Goal: Task Accomplishment & Management: Manage account settings

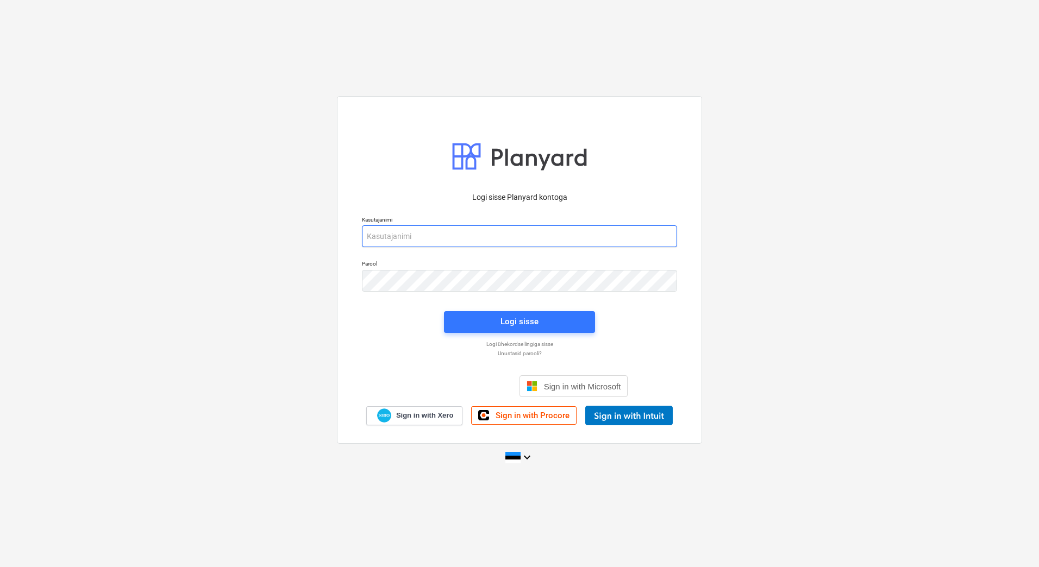
click at [465, 237] on input "email" at bounding box center [519, 237] width 315 height 22
type input "[PERSON_NAME][EMAIL_ADDRESS][PERSON_NAME][DOMAIN_NAME]"
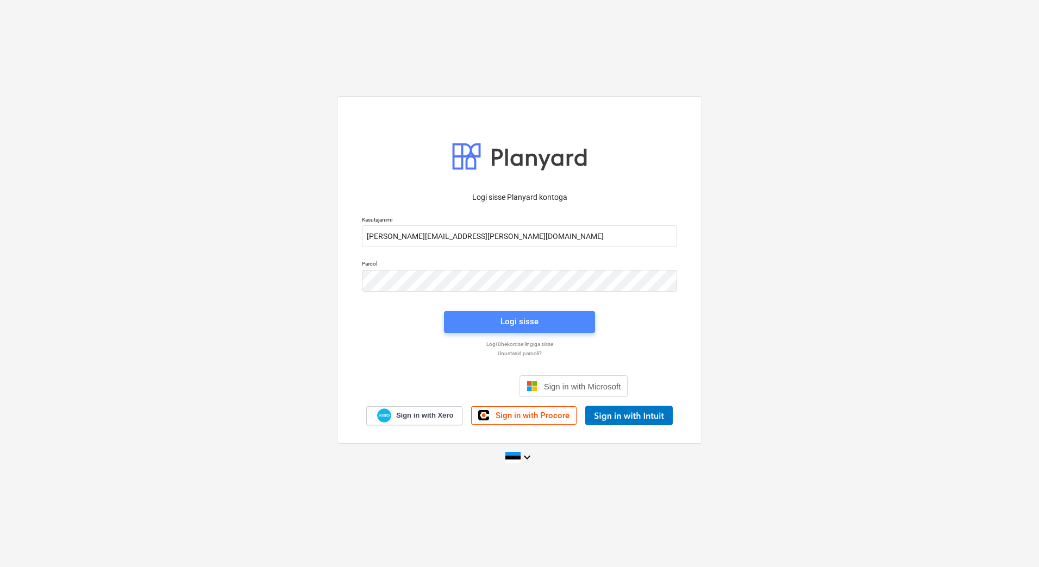
click at [549, 317] on span "Logi sisse" at bounding box center [519, 322] width 125 height 14
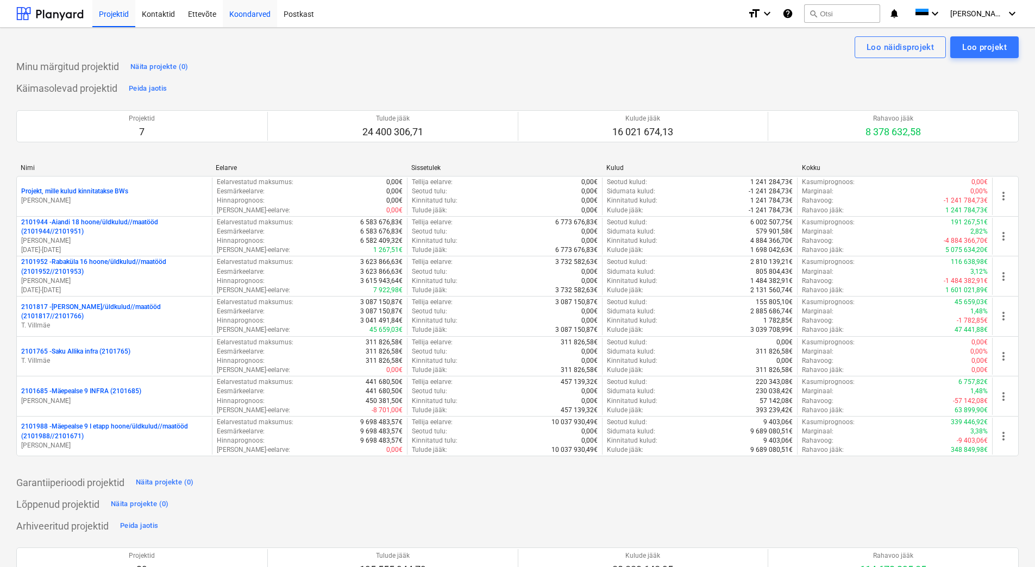
click at [236, 20] on div "Koondarved" at bounding box center [250, 13] width 54 height 28
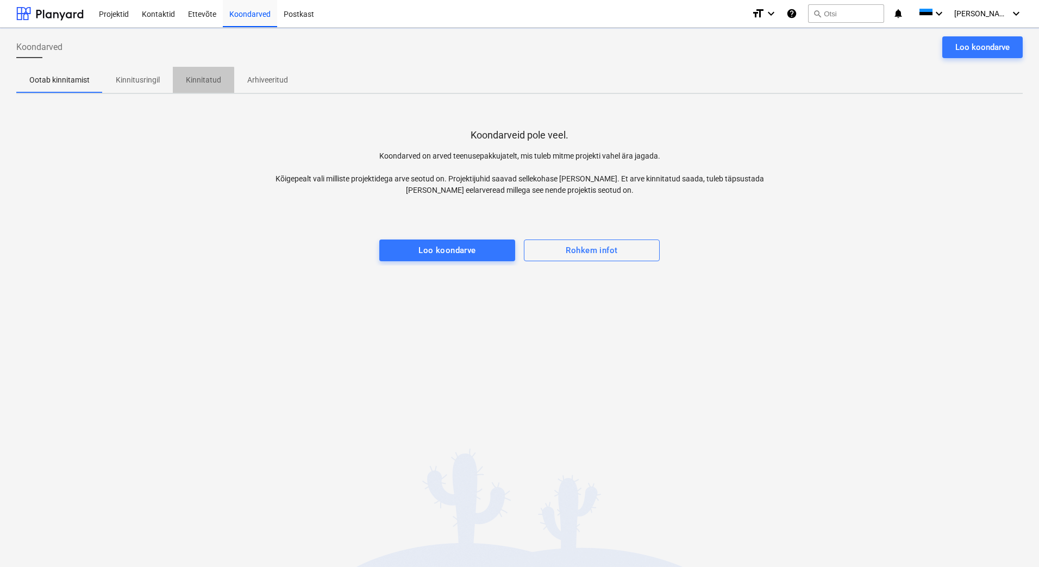
click at [199, 84] on p "Kinnitatud" at bounding box center [203, 79] width 35 height 11
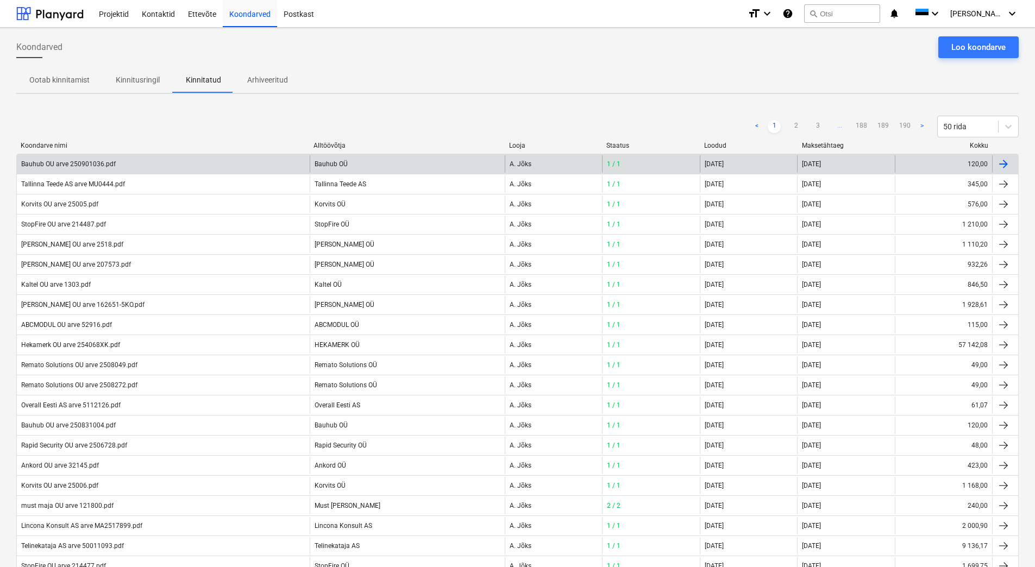
click at [339, 162] on div "Bauhub OÜ" at bounding box center [407, 163] width 195 height 17
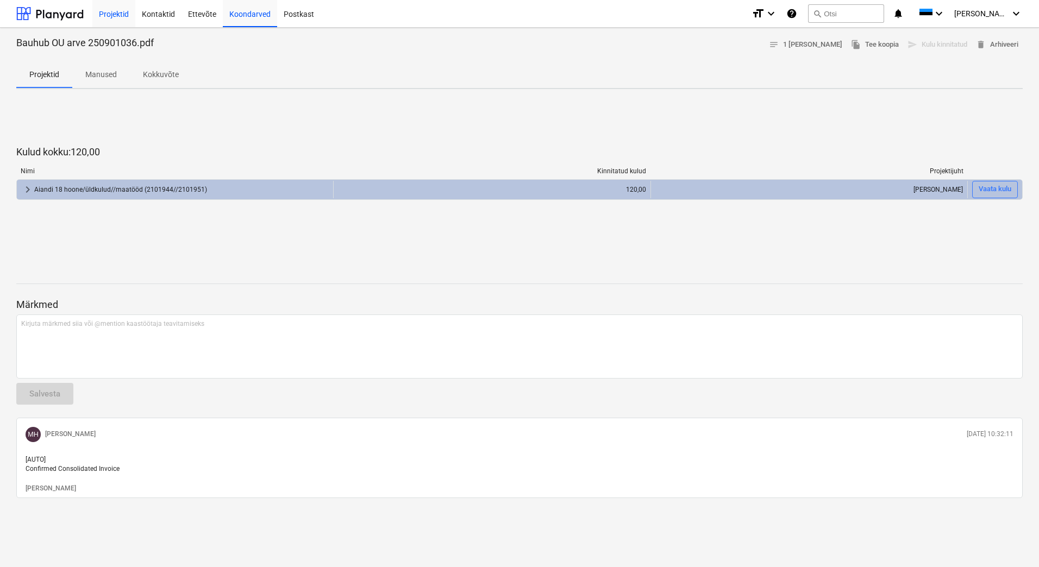
click at [103, 16] on div "Projektid" at bounding box center [113, 13] width 43 height 28
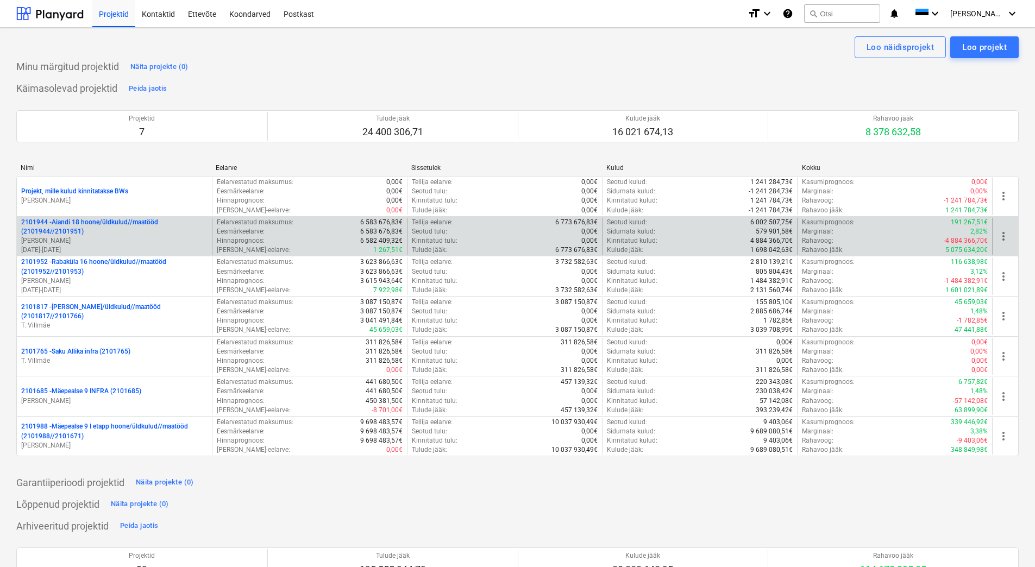
click at [117, 235] on p "2101944 - Aiandi 18 hoone/üldkulud//maatööd (2101944//2101951)" at bounding box center [114, 227] width 186 height 18
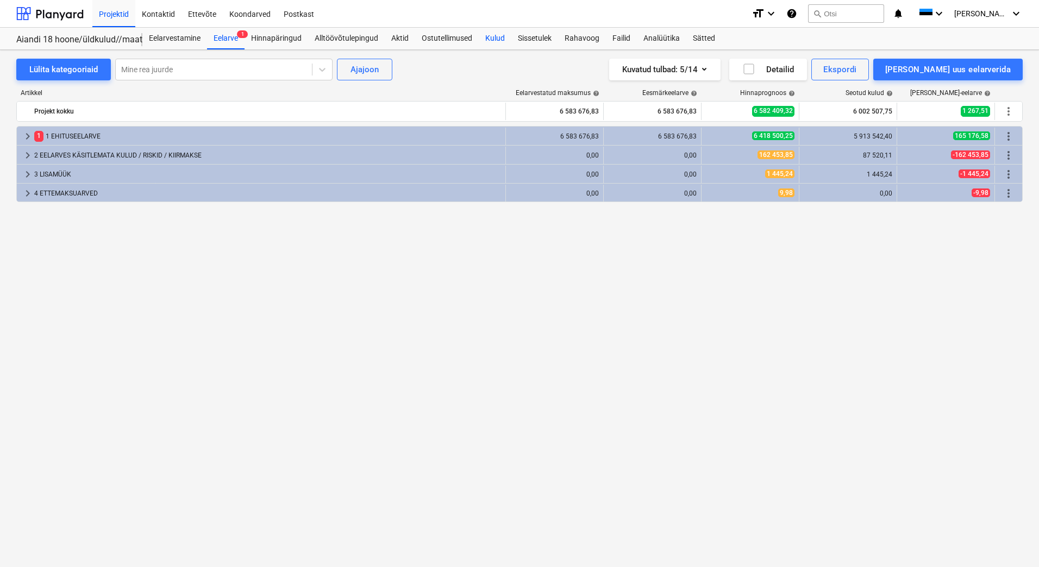
click at [493, 36] on div "Kulud" at bounding box center [495, 39] width 33 height 22
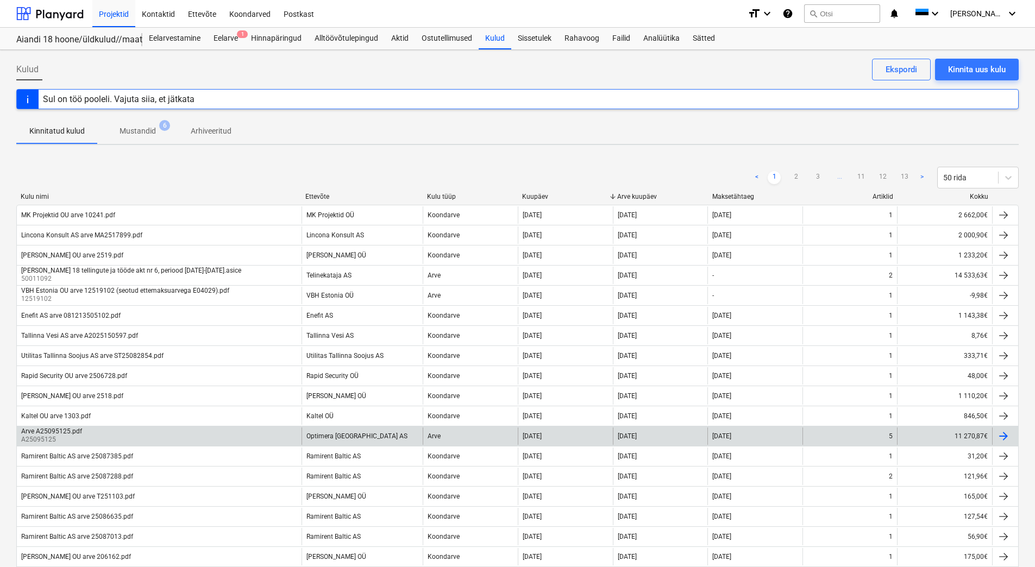
click at [453, 435] on div "Arve" at bounding box center [470, 436] width 95 height 17
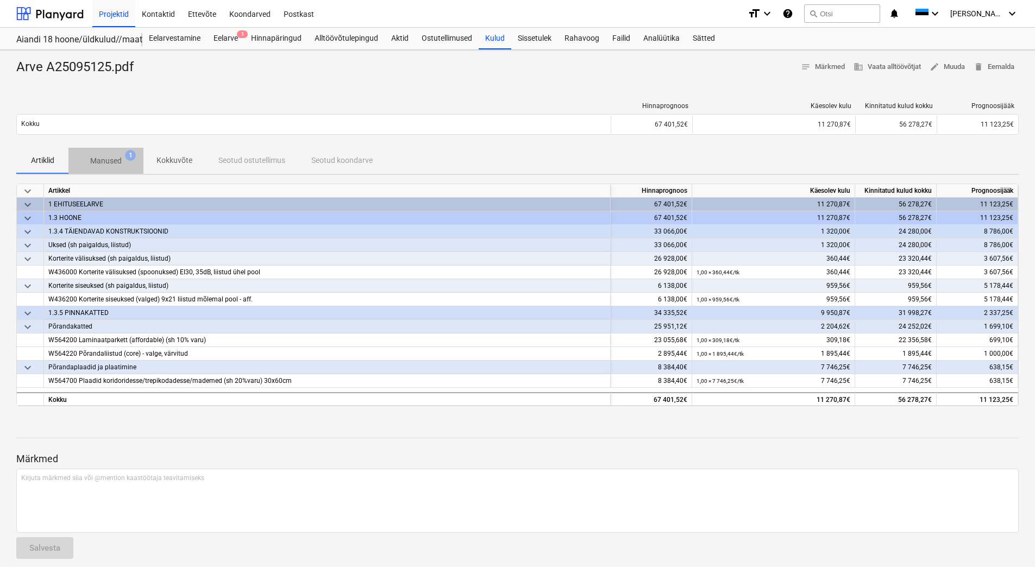
click at [118, 163] on p "Manused" at bounding box center [106, 160] width 32 height 11
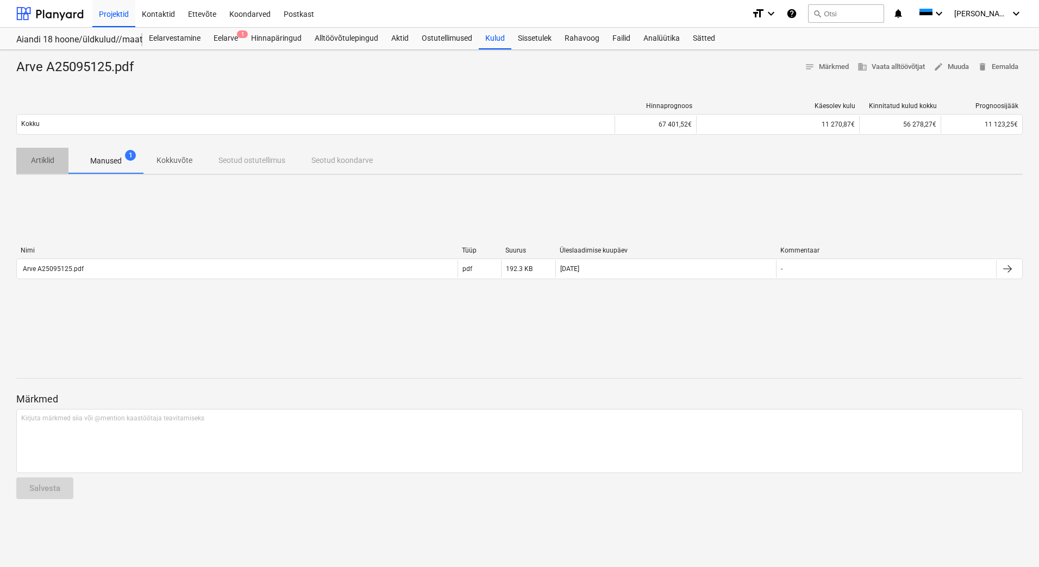
click at [49, 164] on p "Artiklid" at bounding box center [42, 160] width 26 height 11
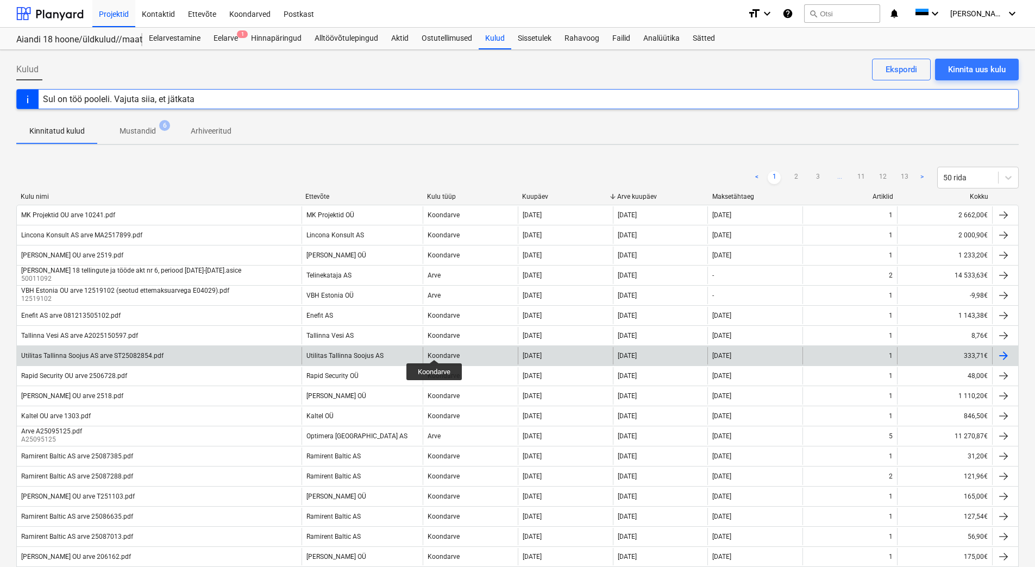
scroll to position [217, 0]
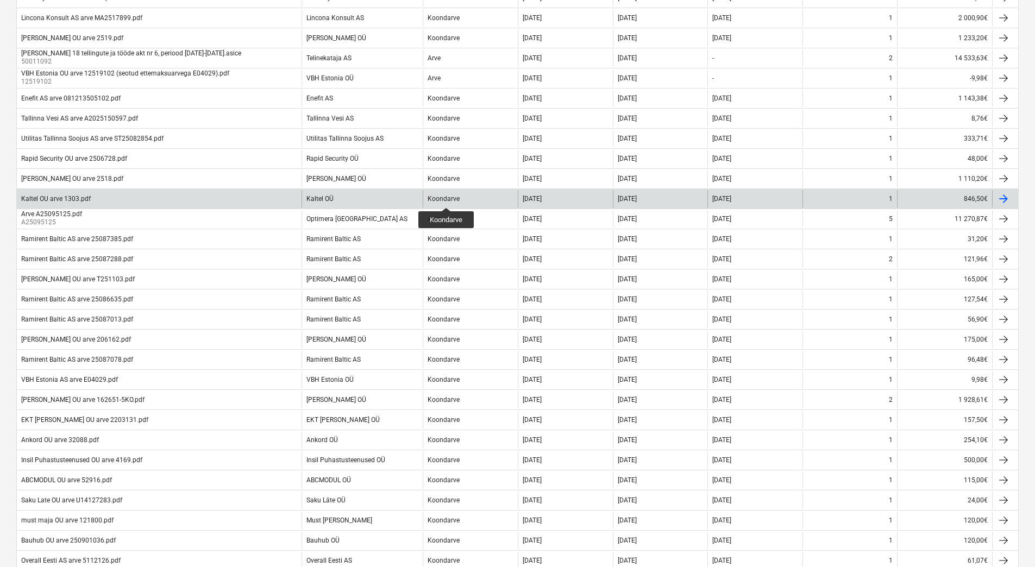
click at [447, 198] on div "Koondarve" at bounding box center [444, 199] width 32 height 8
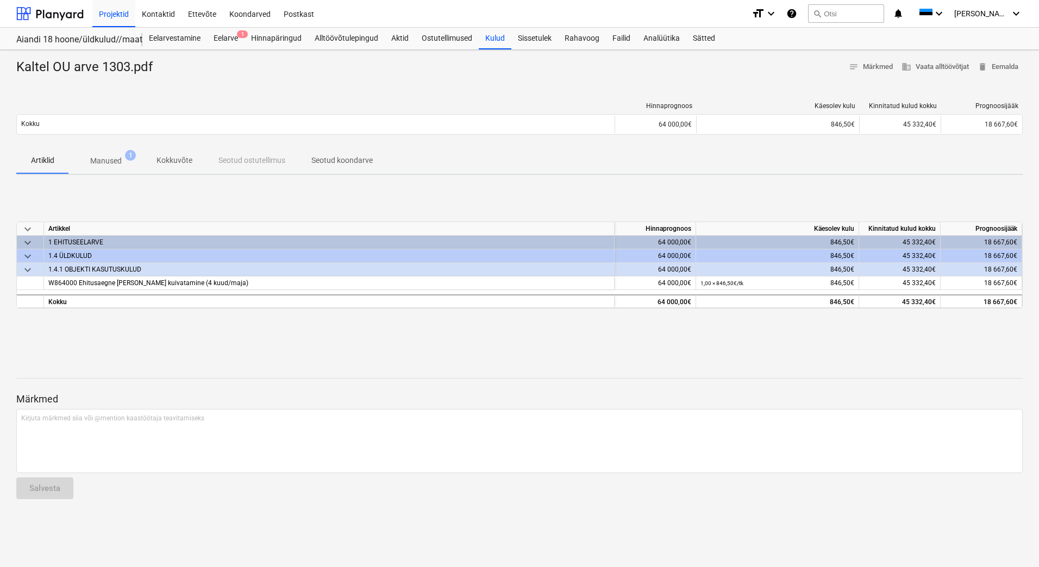
click at [337, 160] on p "Seotud koondarve" at bounding box center [341, 160] width 61 height 11
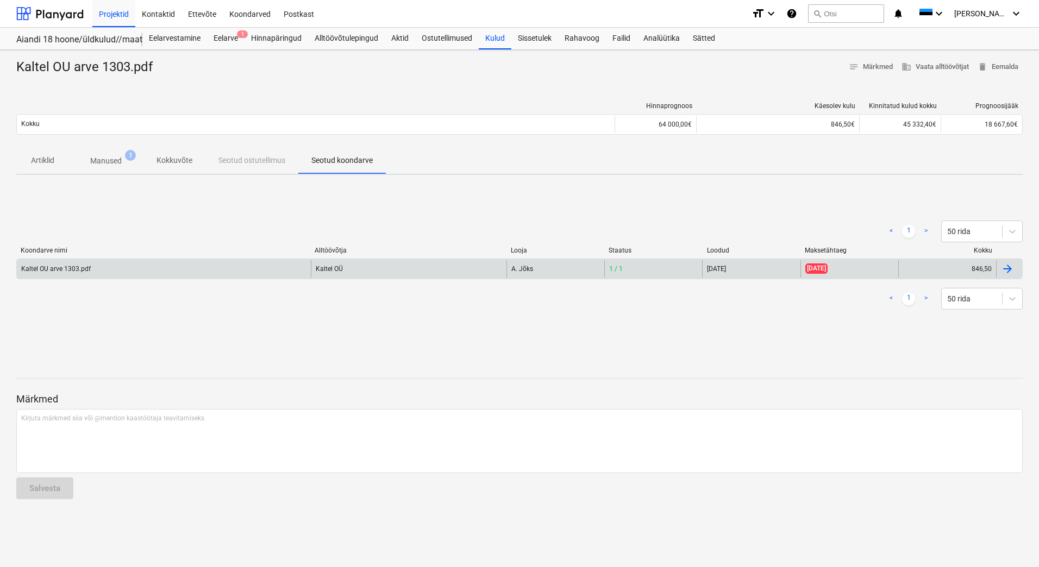
click at [369, 266] on div "Kaltel OÜ" at bounding box center [409, 268] width 196 height 17
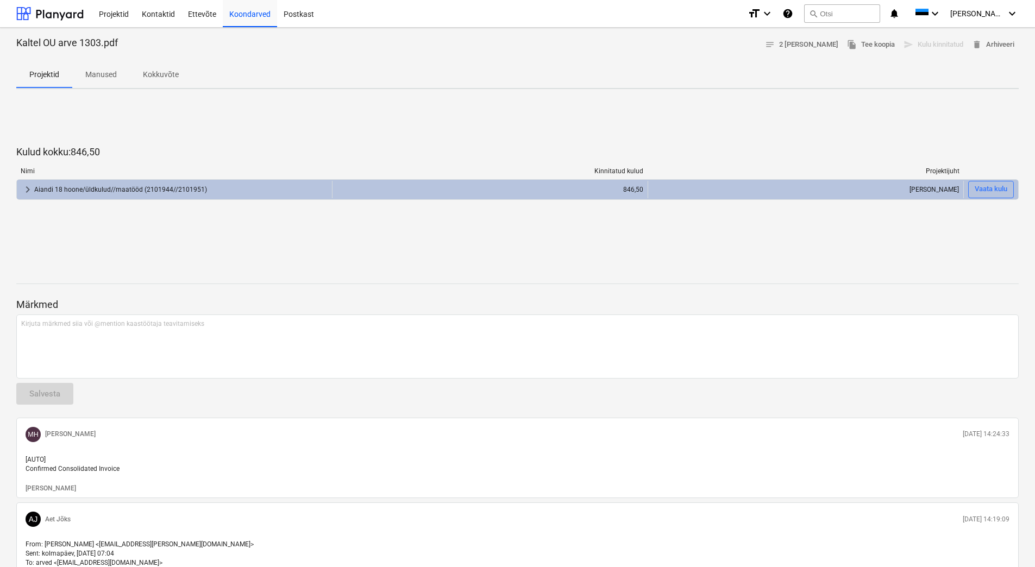
click at [95, 72] on p "Manused" at bounding box center [101, 74] width 32 height 11
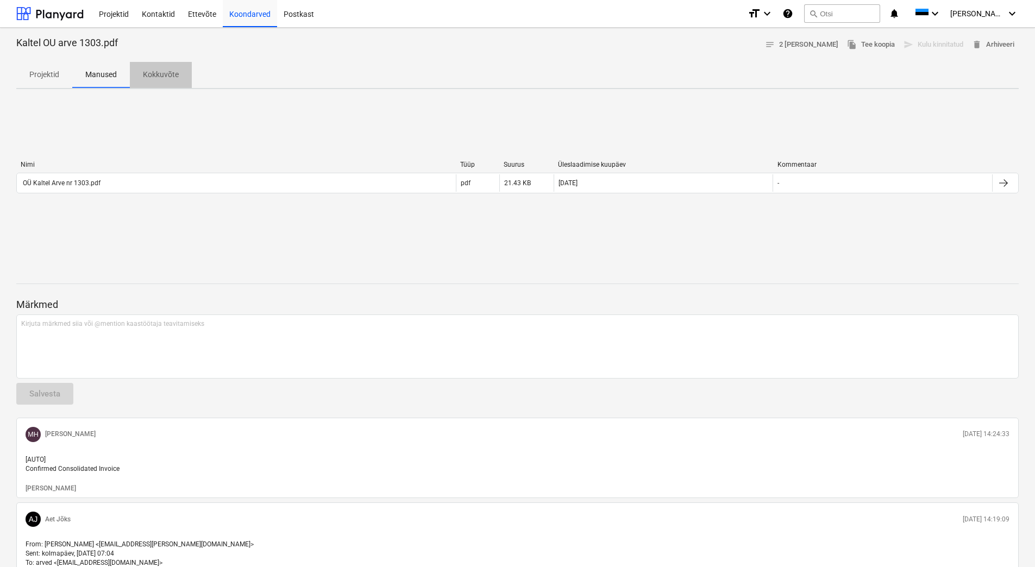
click at [173, 79] on p "Kokkuvõte" at bounding box center [161, 74] width 36 height 11
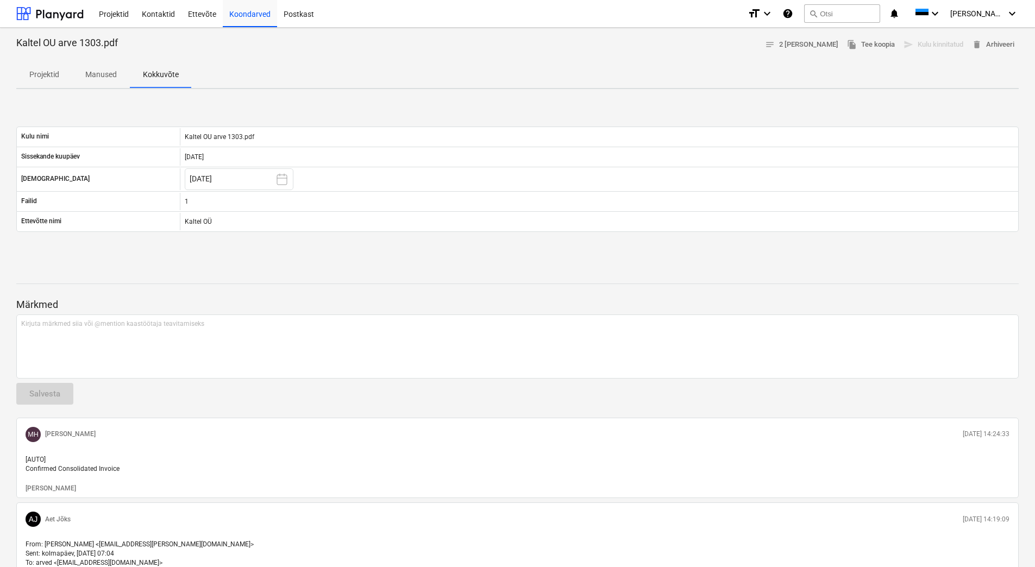
click at [42, 78] on p "Projektid" at bounding box center [44, 74] width 30 height 11
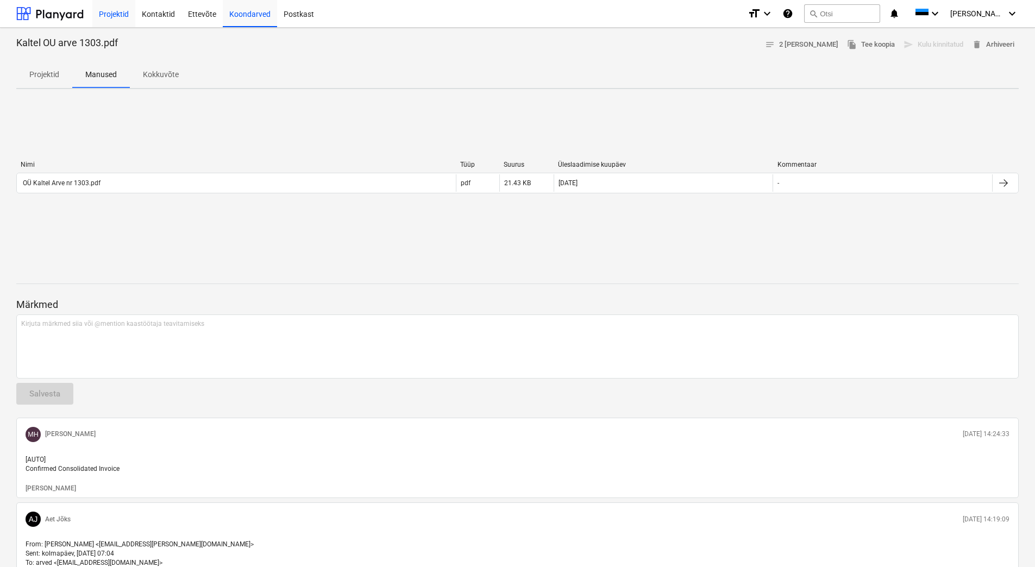
click at [110, 14] on div "Projektid" at bounding box center [113, 13] width 43 height 28
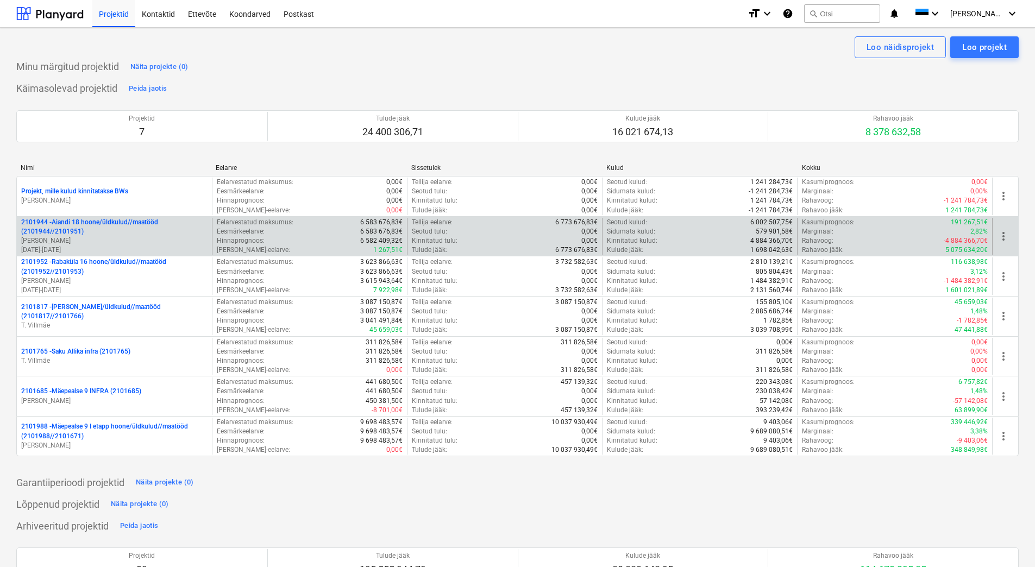
click at [86, 227] on p "2101944 - Aiandi 18 hoone/üldkulud//maatööd (2101944//2101951)" at bounding box center [114, 227] width 186 height 18
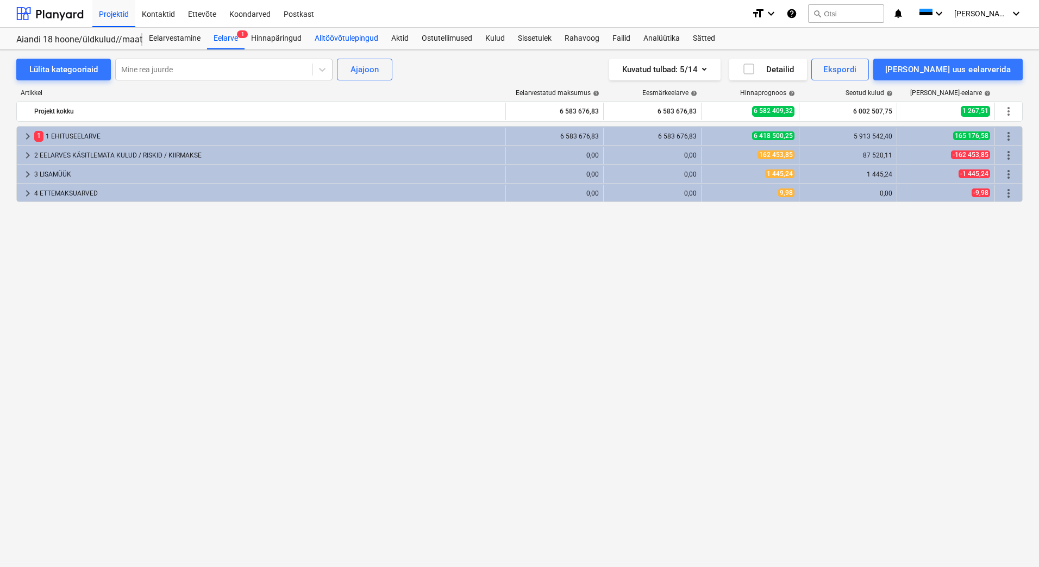
click at [355, 39] on div "Alltöövõtulepingud" at bounding box center [346, 39] width 77 height 22
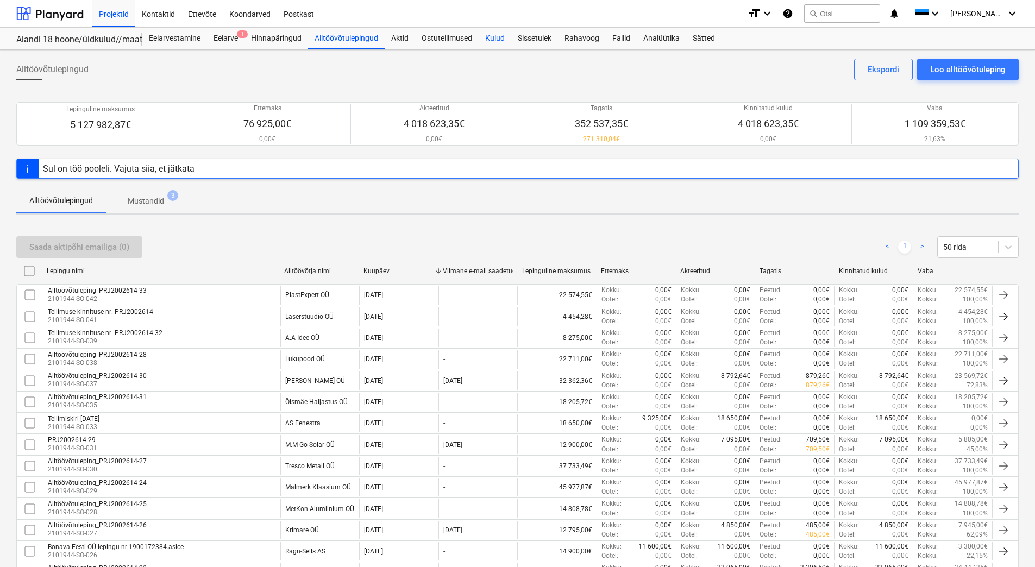
click at [499, 38] on div "Kulud" at bounding box center [495, 39] width 33 height 22
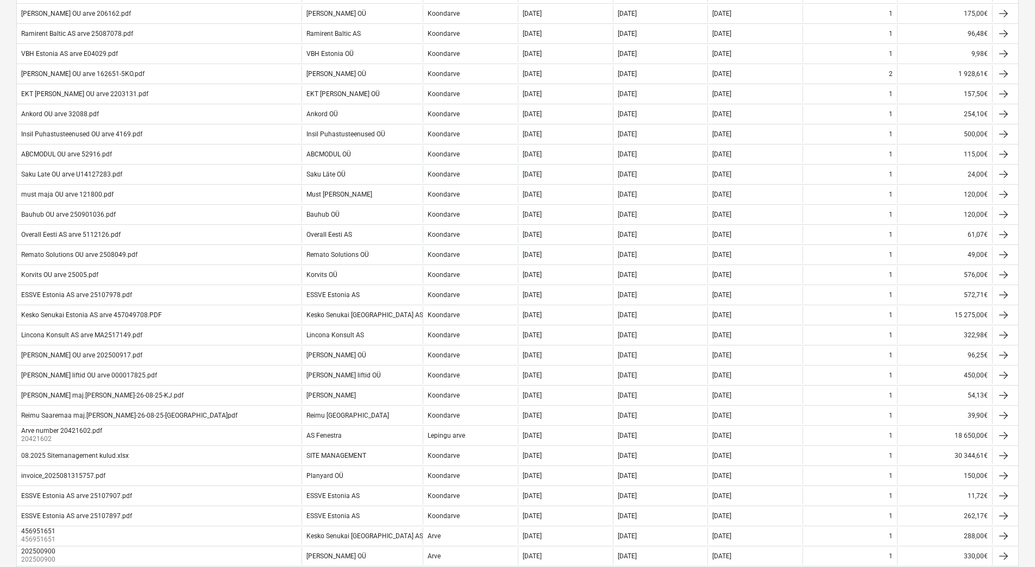
scroll to position [704, 0]
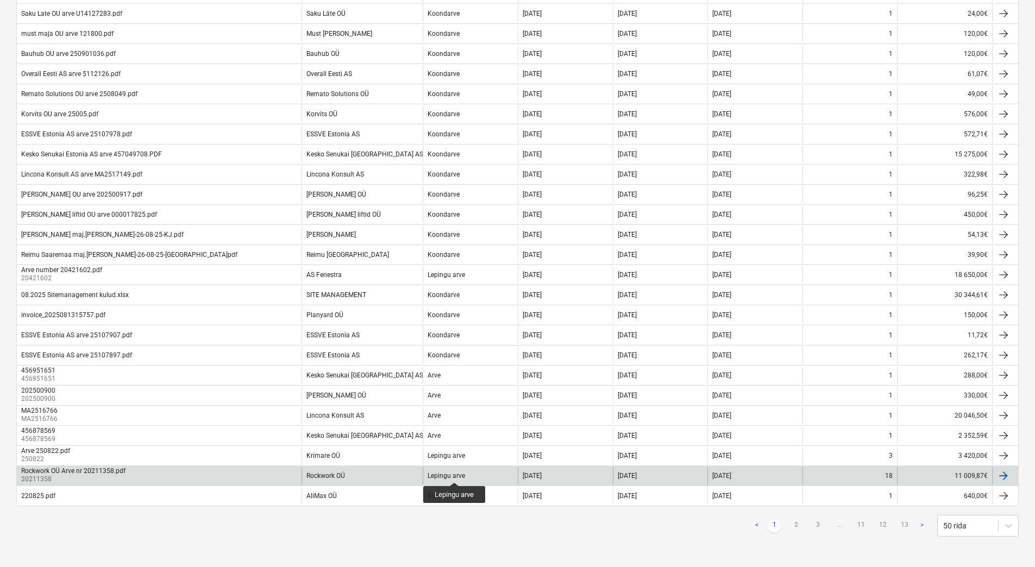
click at [455, 473] on div "Lepingu arve" at bounding box center [447, 476] width 38 height 8
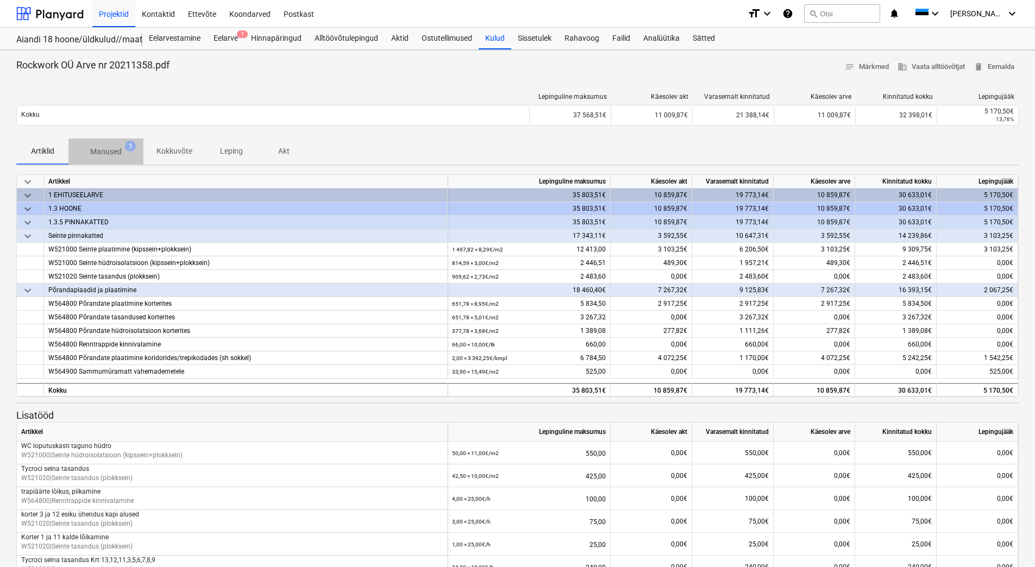
click at [116, 149] on p "Manused" at bounding box center [106, 151] width 32 height 11
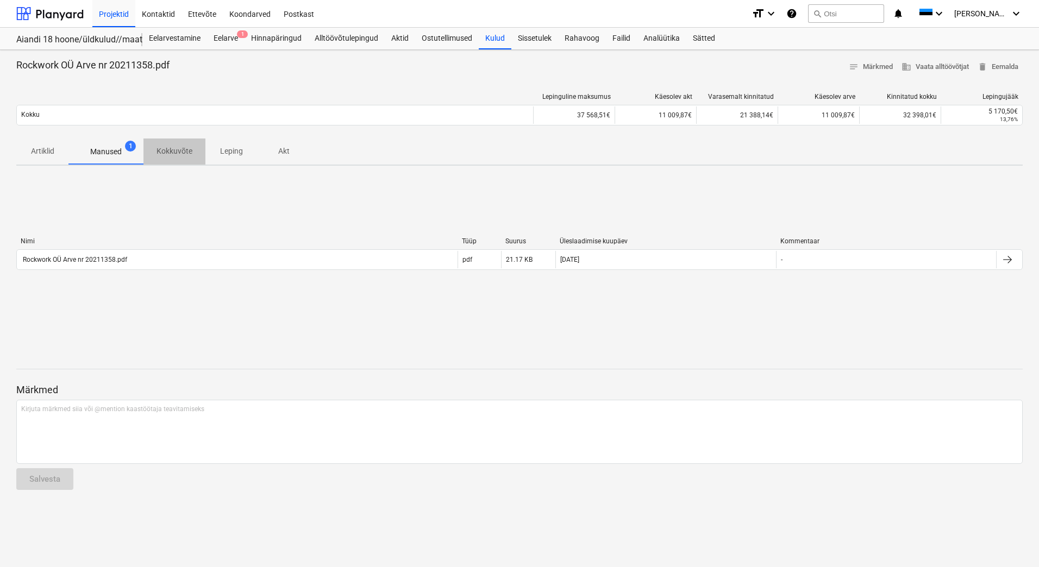
click at [172, 152] on p "Kokkuvõte" at bounding box center [175, 151] width 36 height 11
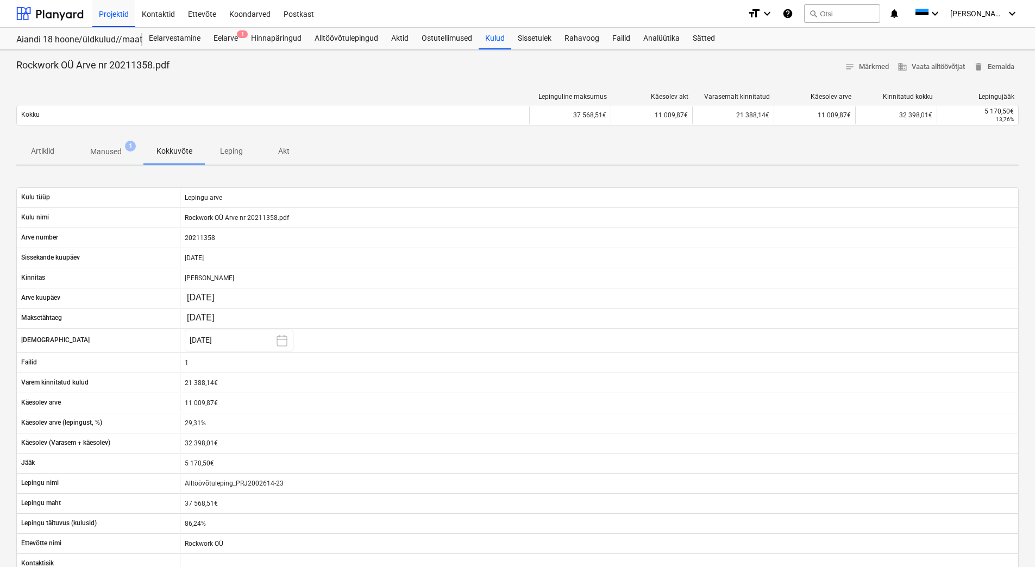
click at [233, 149] on p "Leping" at bounding box center [231, 151] width 26 height 11
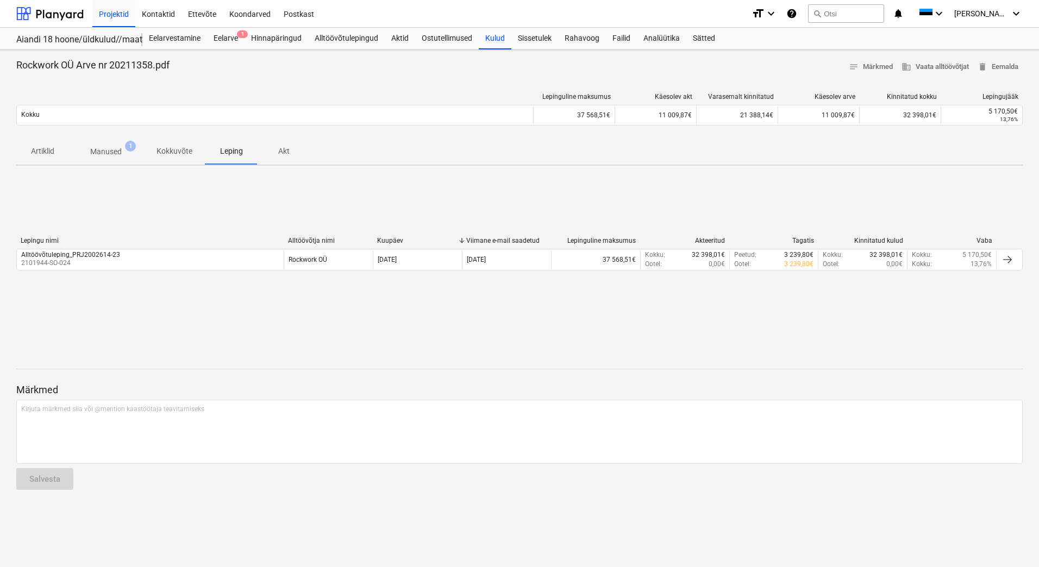
click at [277, 148] on p "Akt" at bounding box center [284, 151] width 26 height 11
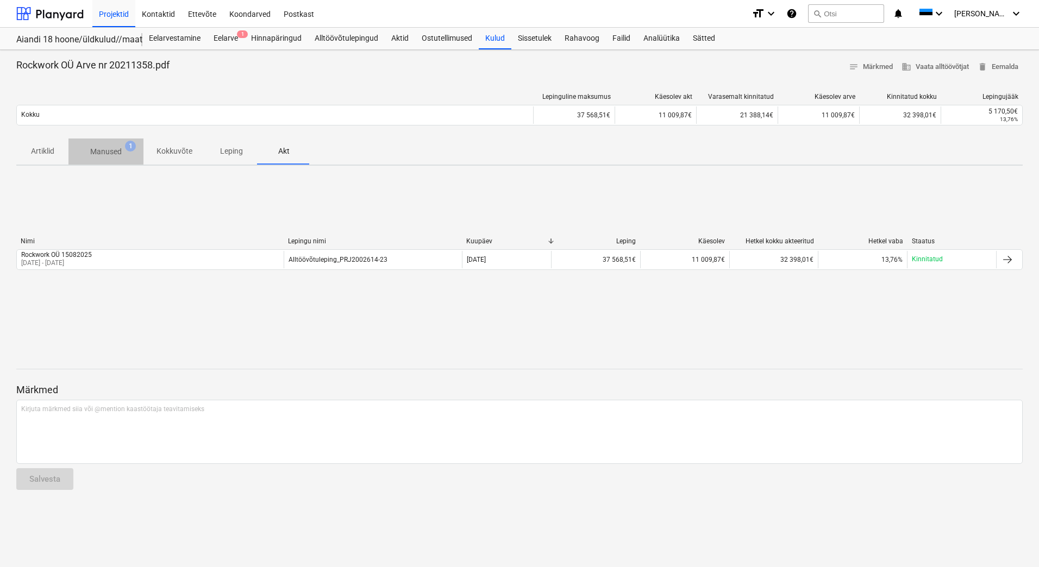
click at [103, 151] on p "Manused" at bounding box center [106, 151] width 32 height 11
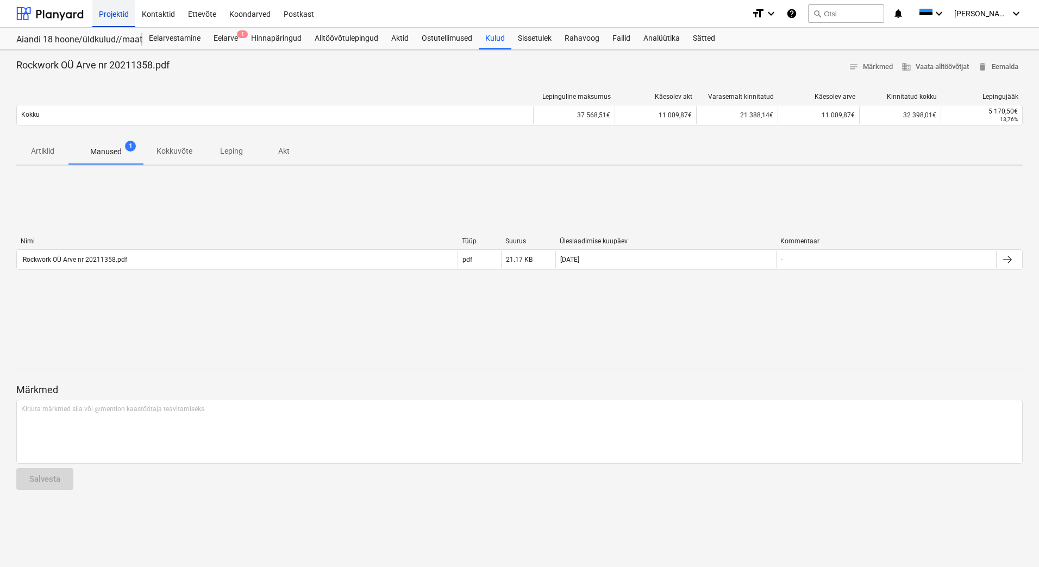
click at [122, 18] on div "Projektid" at bounding box center [113, 13] width 43 height 28
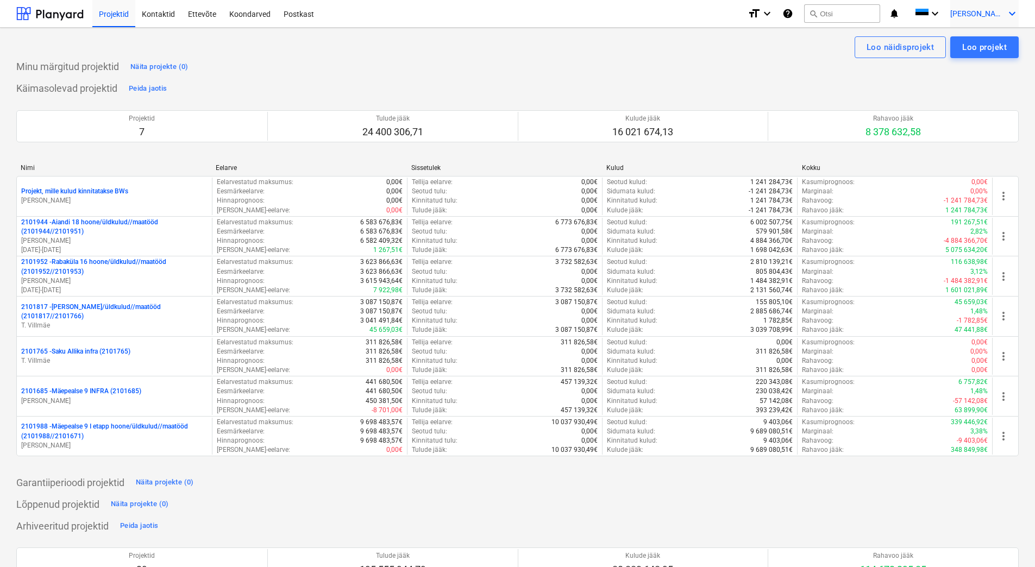
click at [1013, 14] on icon "keyboard_arrow_down" at bounding box center [1012, 13] width 13 height 13
click at [985, 63] on div "Logi välja" at bounding box center [986, 59] width 65 height 17
